Goal: Information Seeking & Learning: Learn about a topic

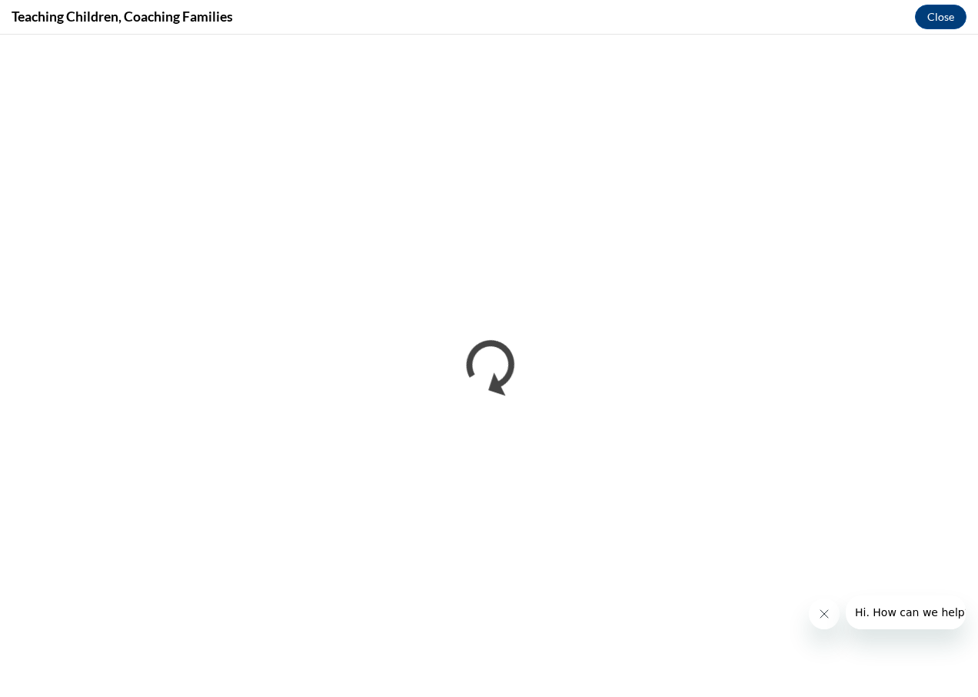
click at [823, 613] on icon "Close message from company" at bounding box center [824, 614] width 8 height 8
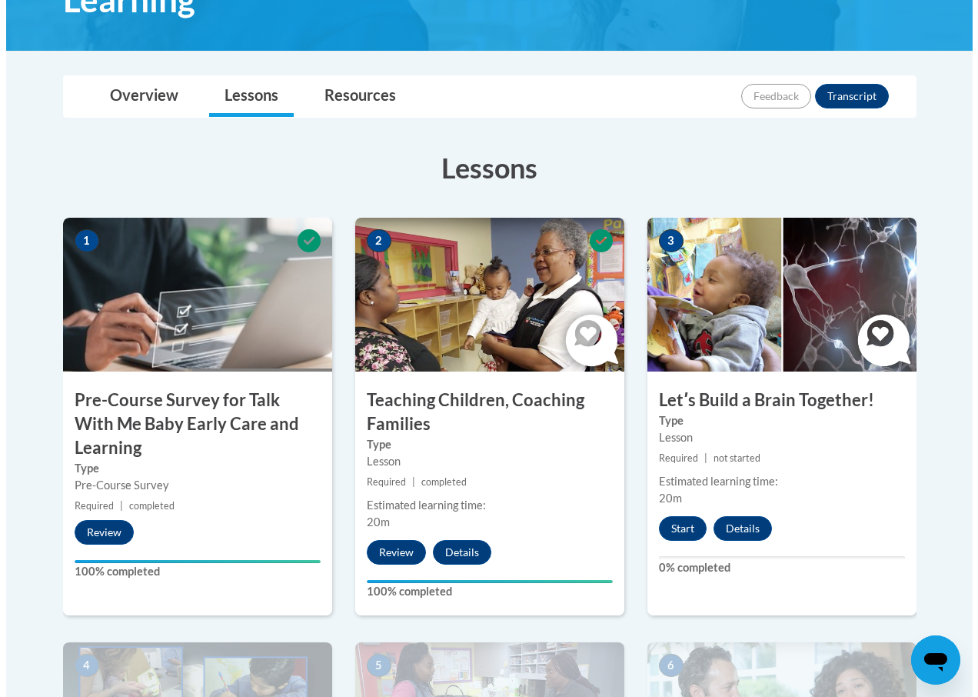
scroll to position [308, 0]
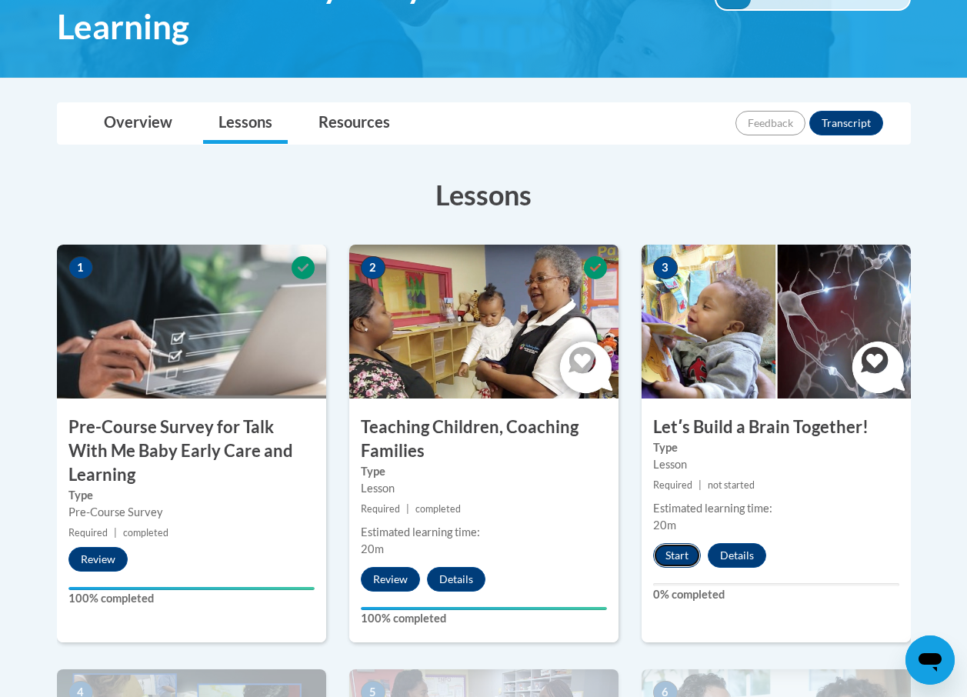
click at [677, 555] on button "Start" at bounding box center [677, 555] width 48 height 25
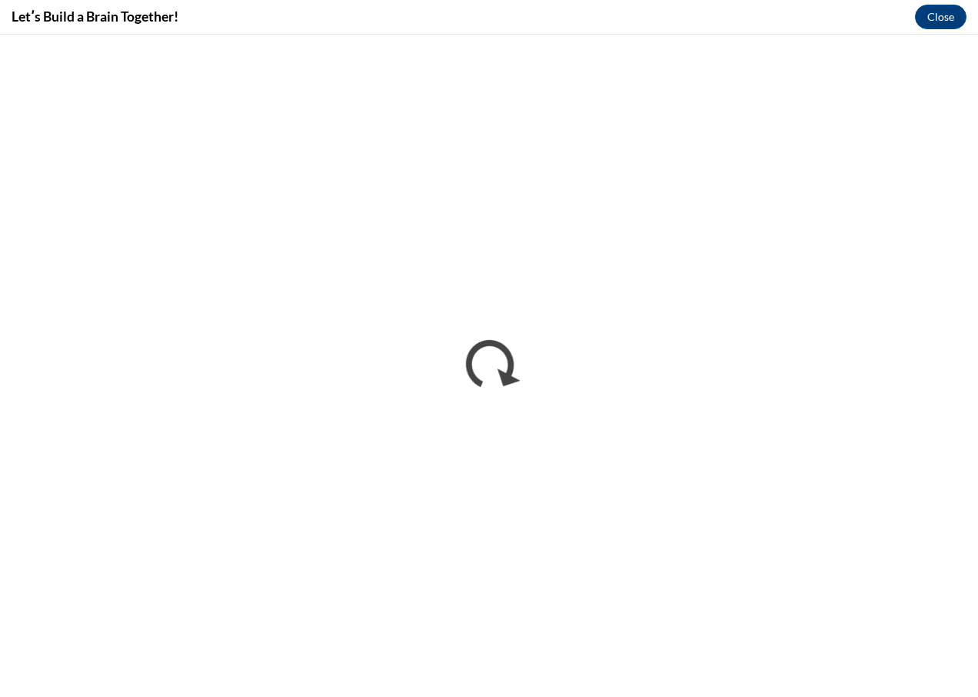
scroll to position [0, 0]
